Goal: Information Seeking & Learning: Learn about a topic

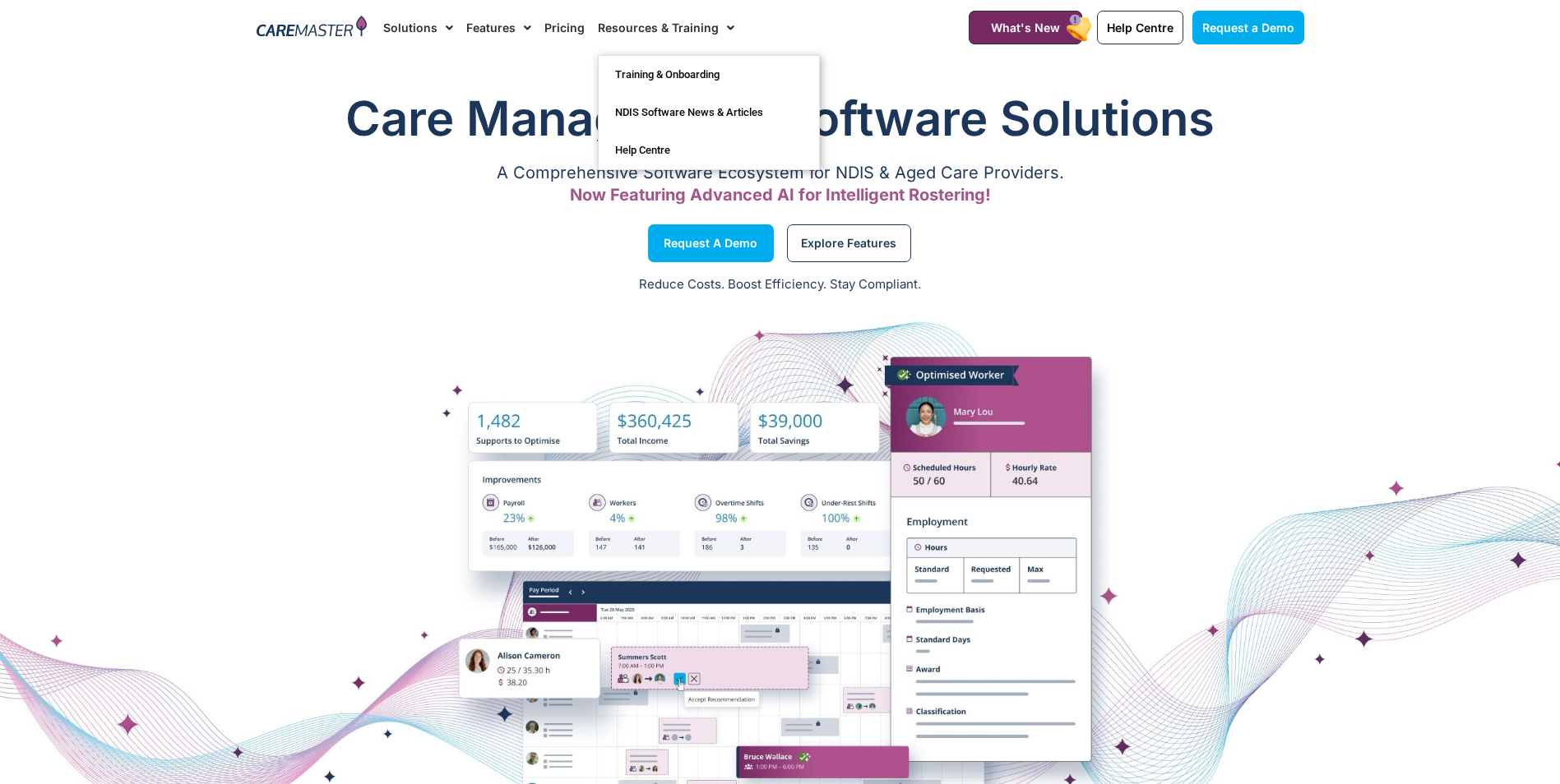
click at [689, 26] on link "Resources & Training" at bounding box center [665, 27] width 136 height 55
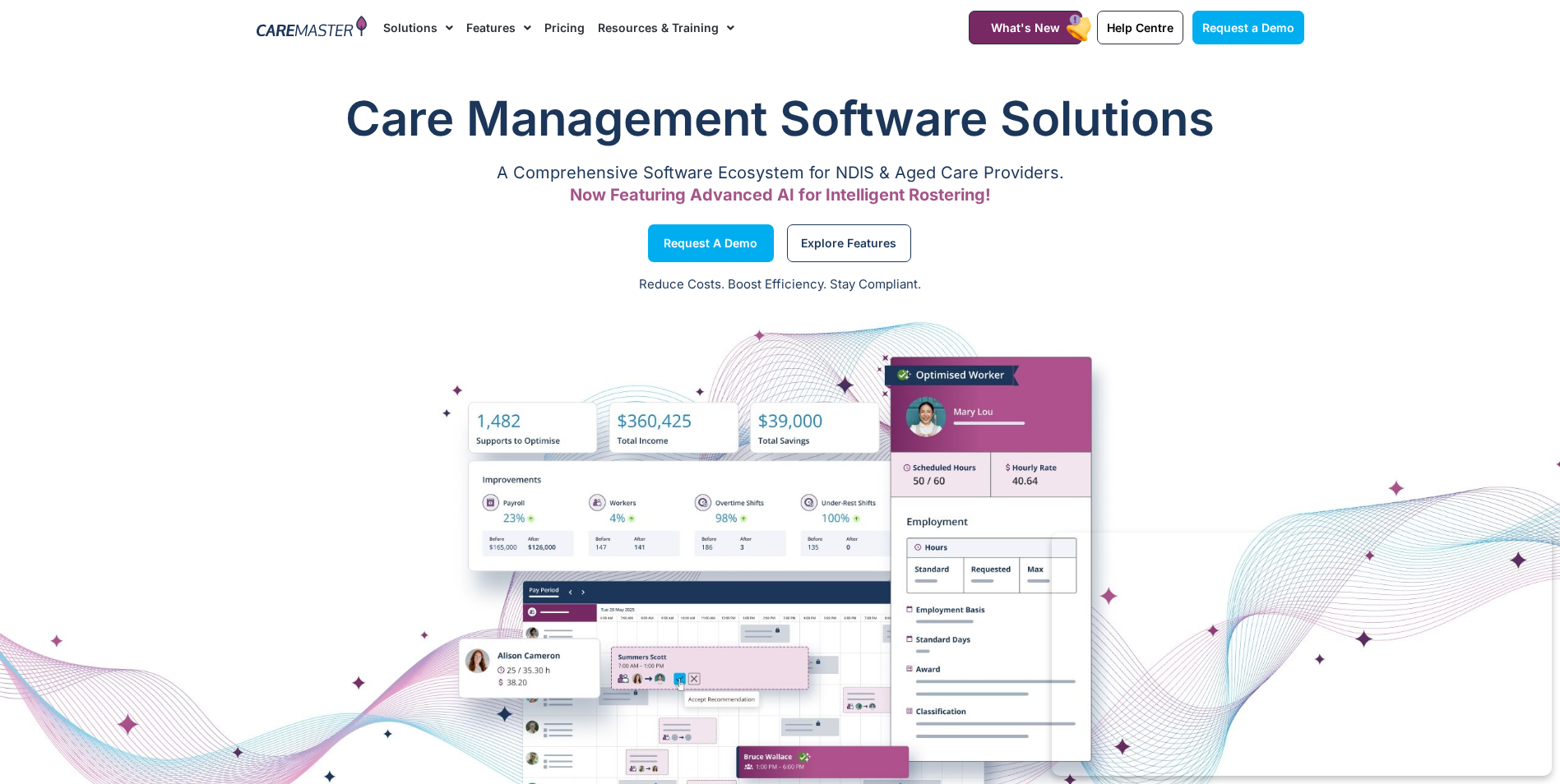
click at [721, 26] on span "Menu" at bounding box center [726, 28] width 16 height 28
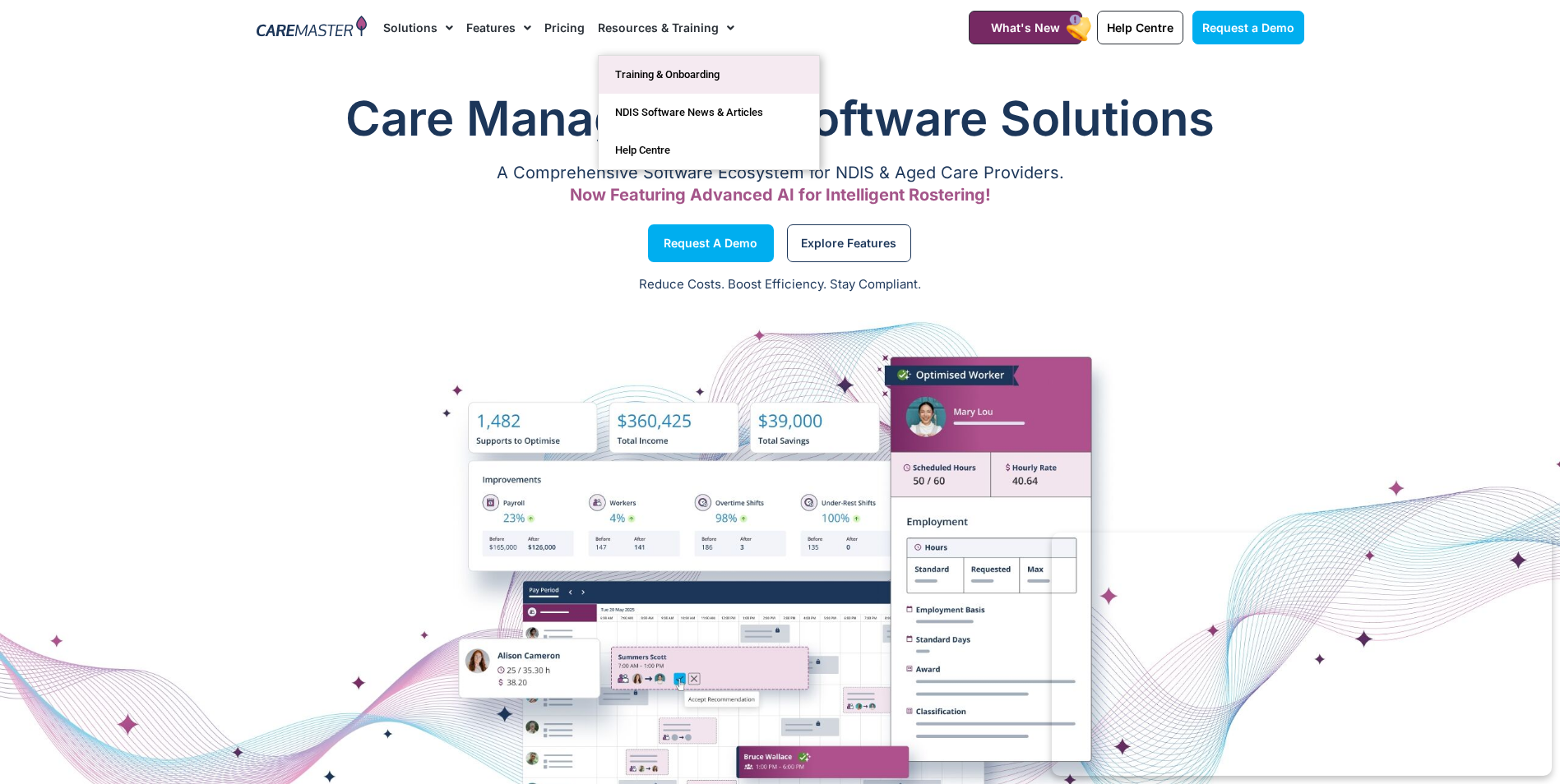
click at [686, 74] on link "Training & Onboarding" at bounding box center [708, 75] width 221 height 38
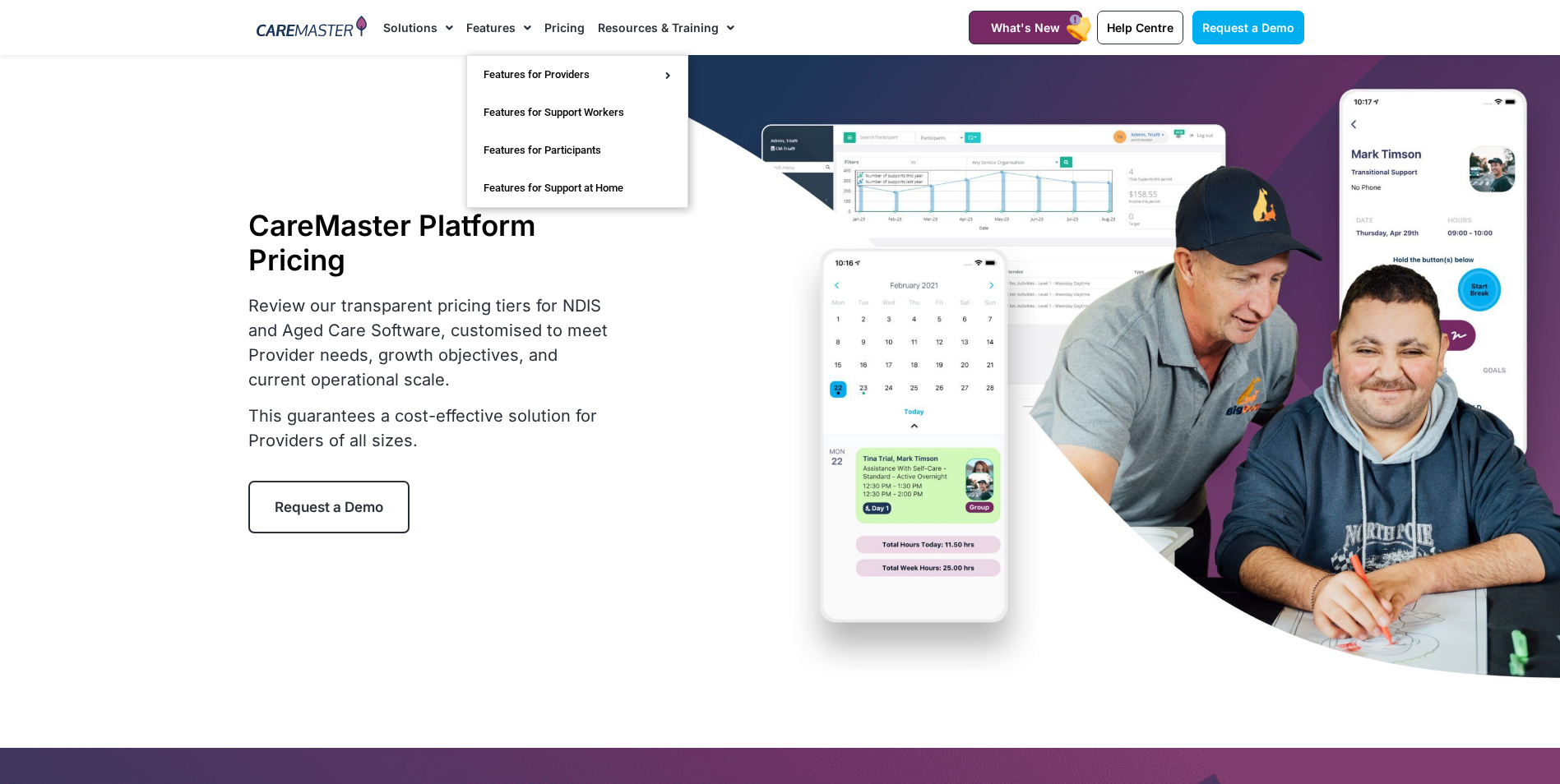
click at [488, 29] on link "Features" at bounding box center [498, 27] width 65 height 55
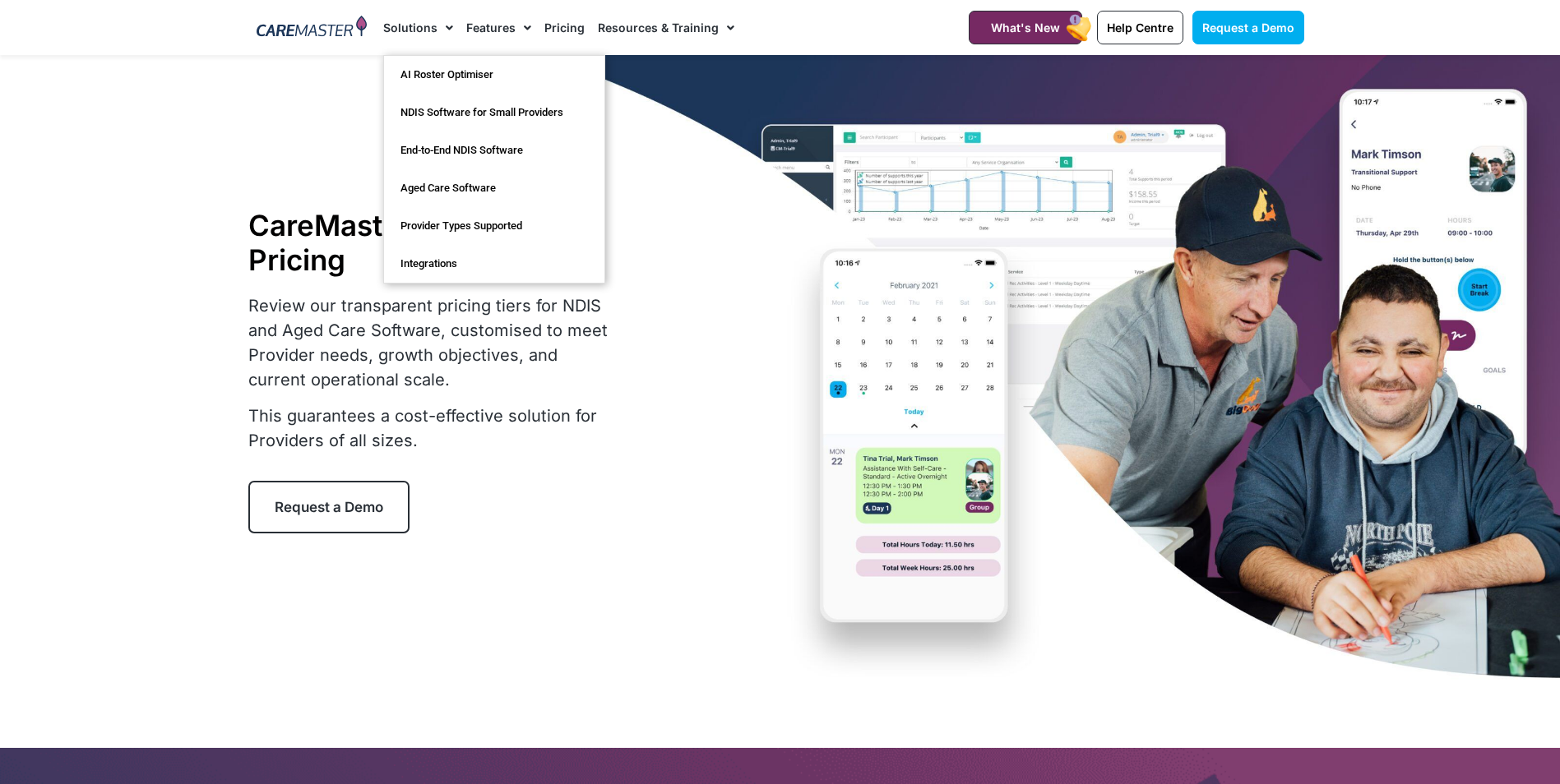
click at [424, 30] on link "Solutions" at bounding box center [418, 27] width 70 height 55
click at [437, 30] on span "Menu" at bounding box center [445, 28] width 16 height 28
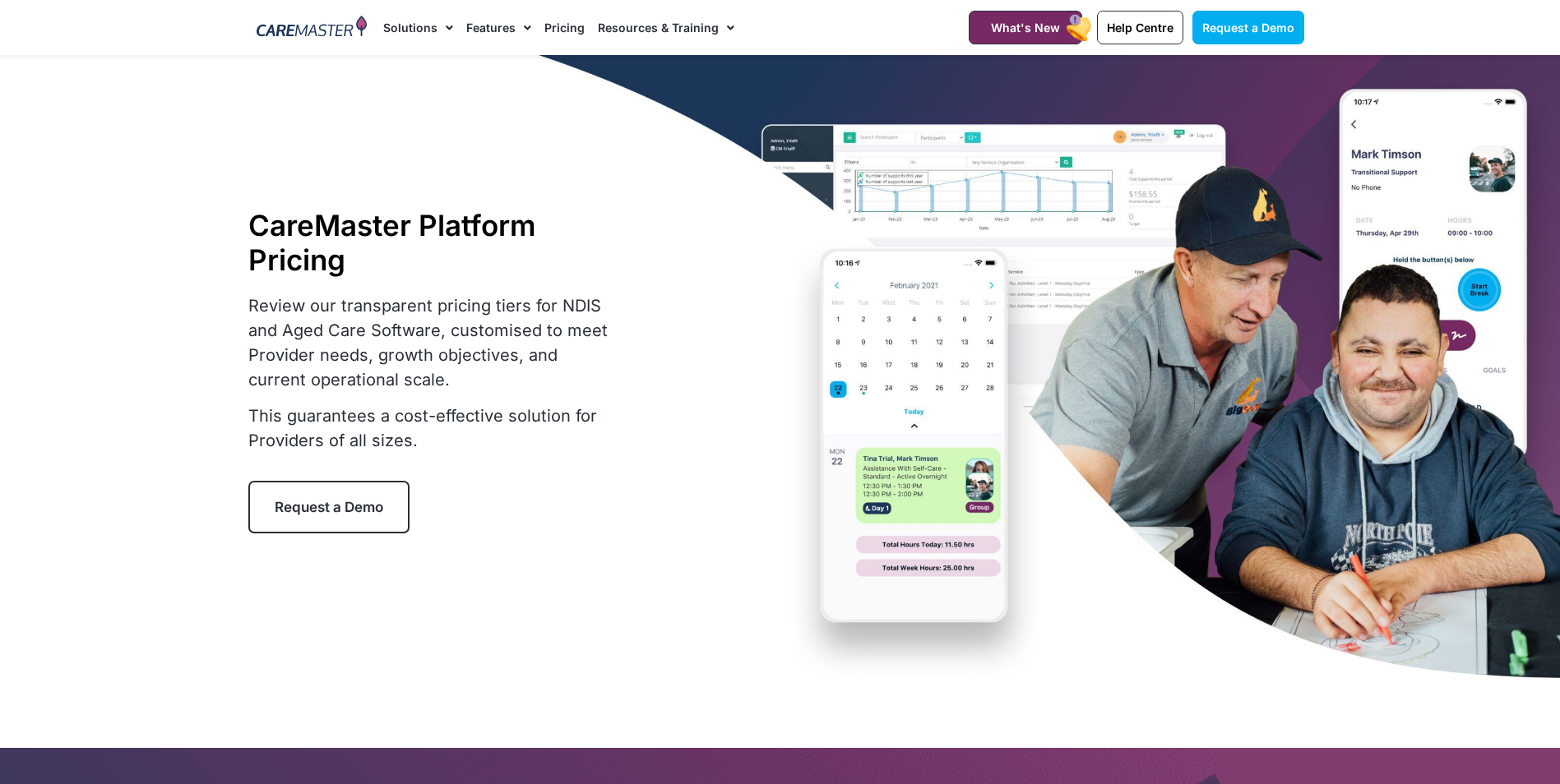
click at [437, 30] on span "Menu" at bounding box center [445, 28] width 16 height 28
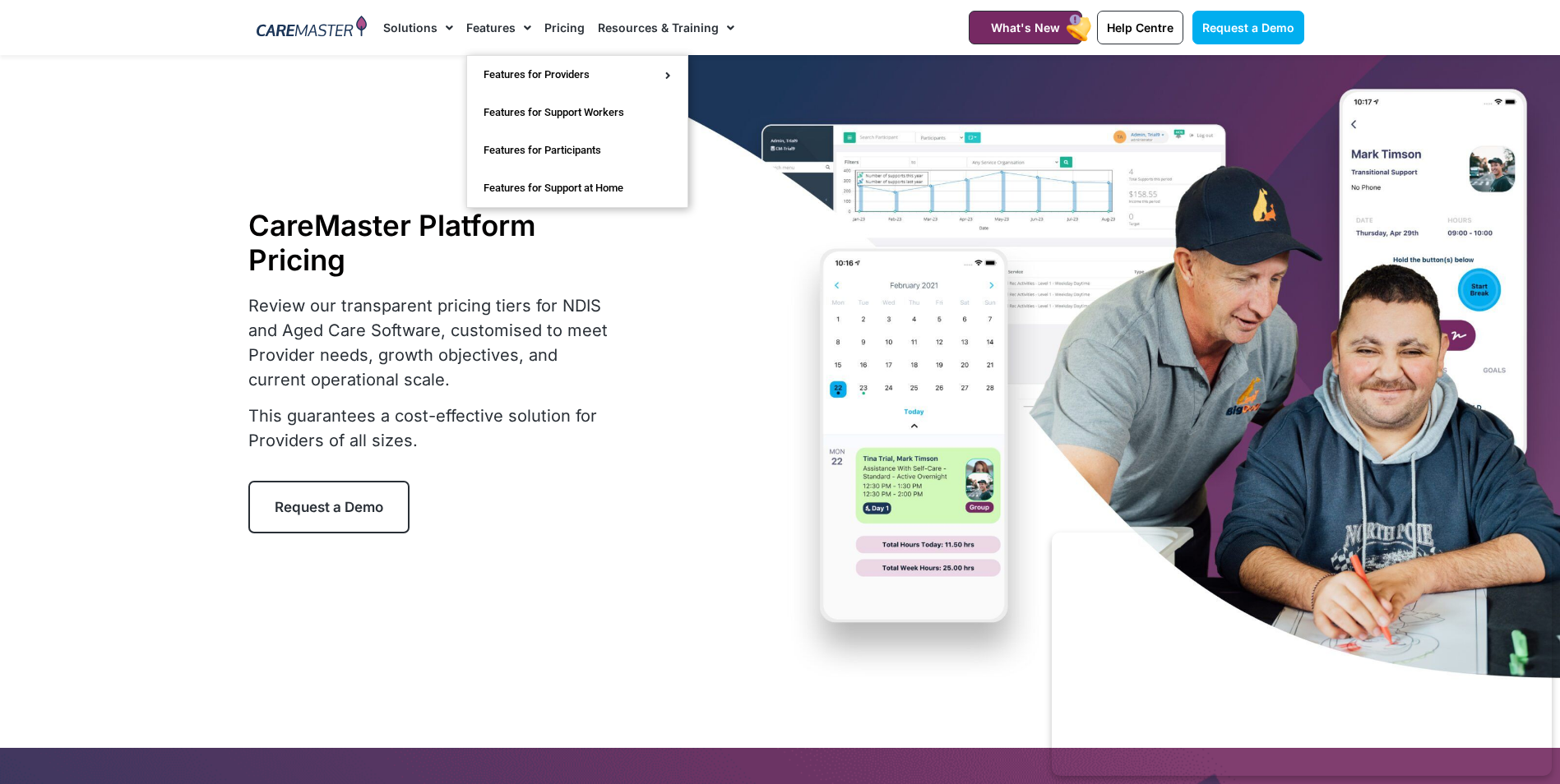
click at [316, 27] on img at bounding box center [312, 28] width 111 height 25
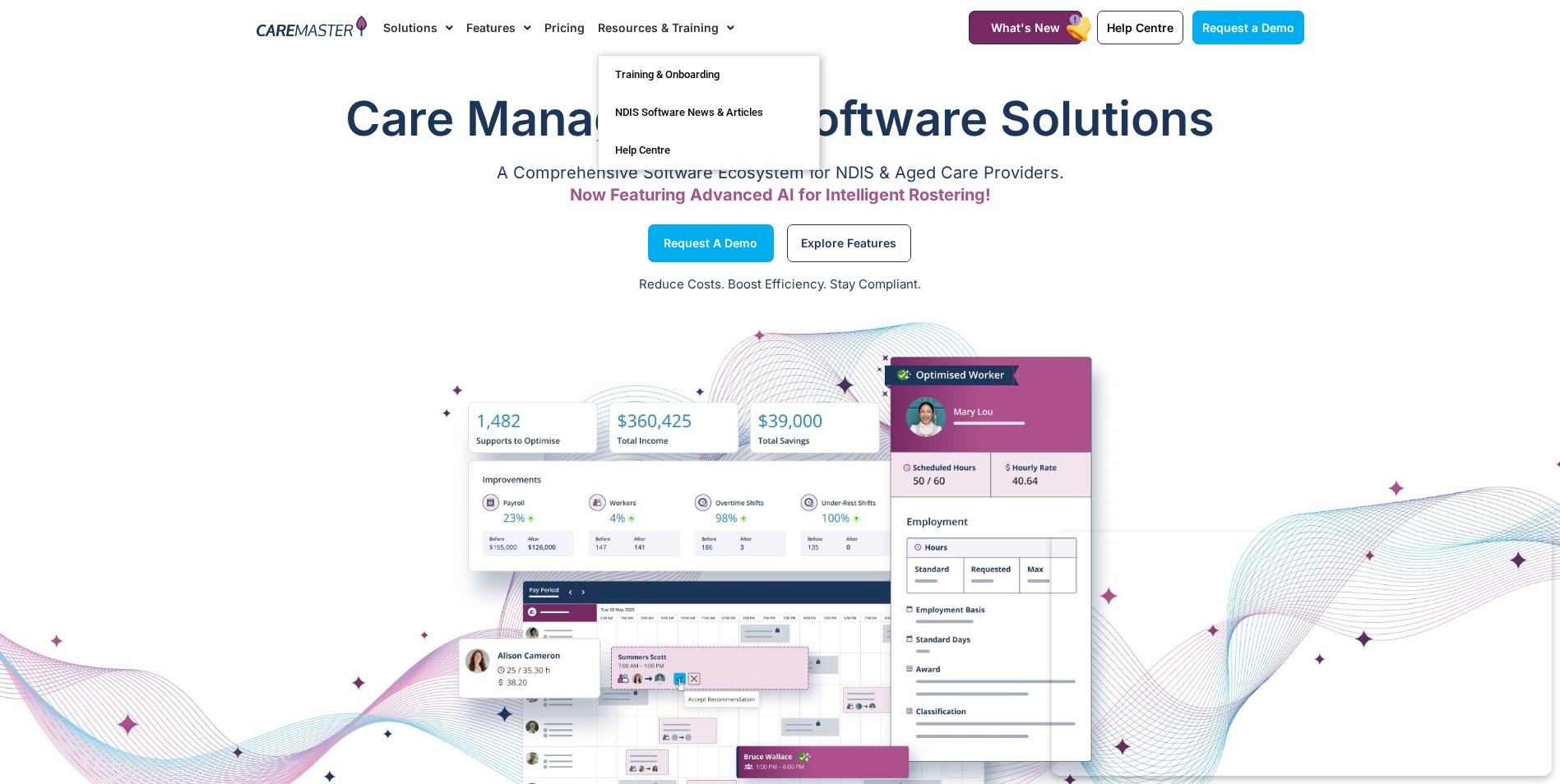
click at [719, 26] on span "Menu" at bounding box center [726, 28] width 16 height 28
click at [727, 31] on nav "Solutions AI Roster Optimiser NDIS Software for Small Providers End-to-End NDIS…" at bounding box center [655, 27] width 545 height 55
click at [648, 77] on link "Training & Onboarding" at bounding box center [708, 75] width 221 height 38
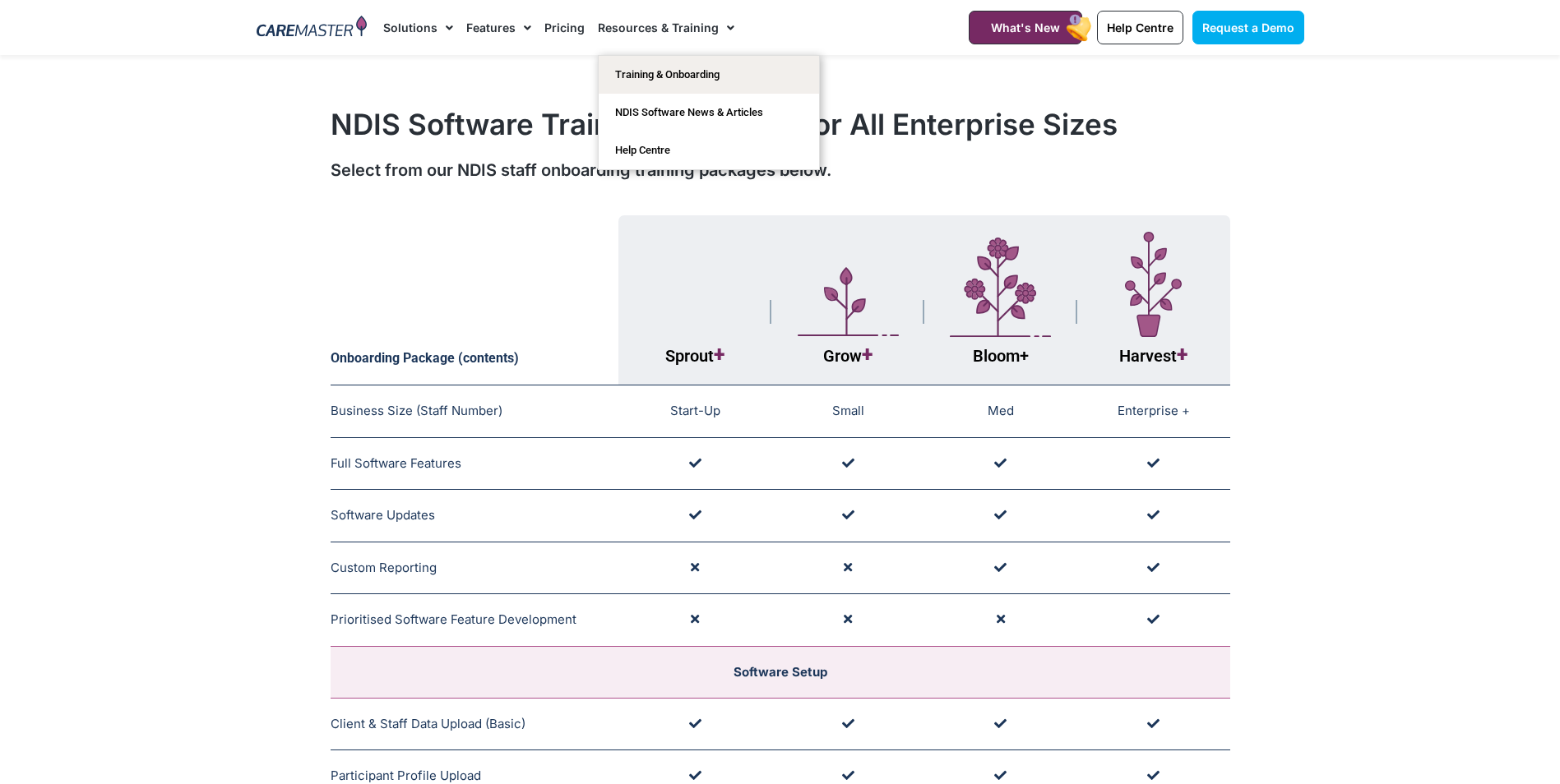
click at [684, 31] on link "Resources & Training" at bounding box center [665, 27] width 136 height 55
click at [634, 145] on link "Help Centre" at bounding box center [708, 150] width 221 height 38
